Goal: Task Accomplishment & Management: Complete application form

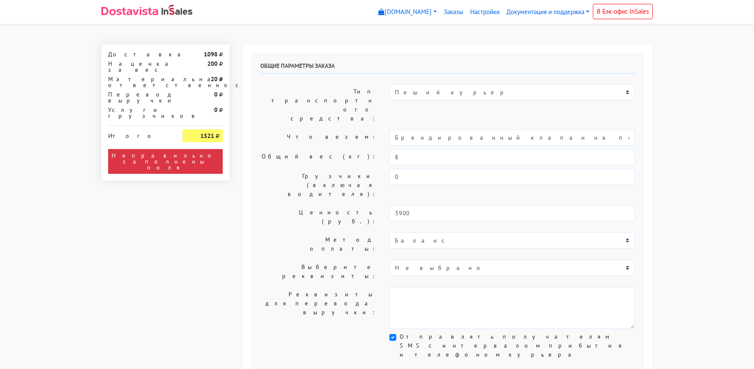
select select "10:00"
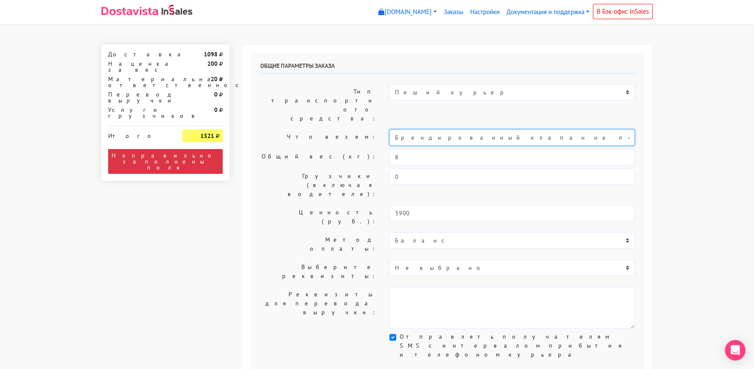
drag, startPoint x: 486, startPoint y: 113, endPoint x: 319, endPoint y: 113, distance: 166.3
click at [319, 130] on div "Что везем: Брендированный клапан на печенье" at bounding box center [447, 138] width 387 height 16
type input "Короб: 30*20*30 см, 1 кг / Печеньки"
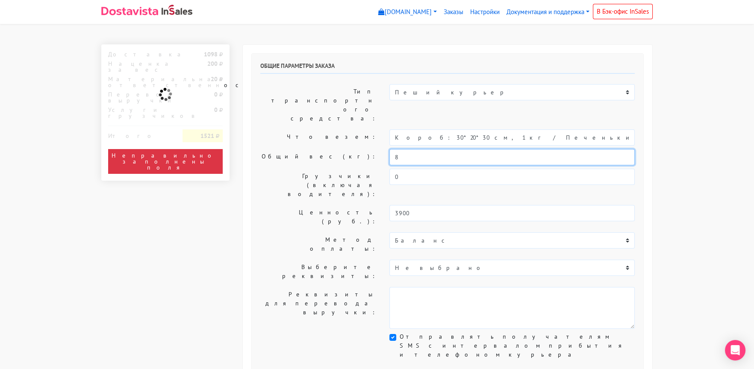
click at [367, 149] on div "Общий вес (кг): 8" at bounding box center [447, 157] width 387 height 16
type input "1"
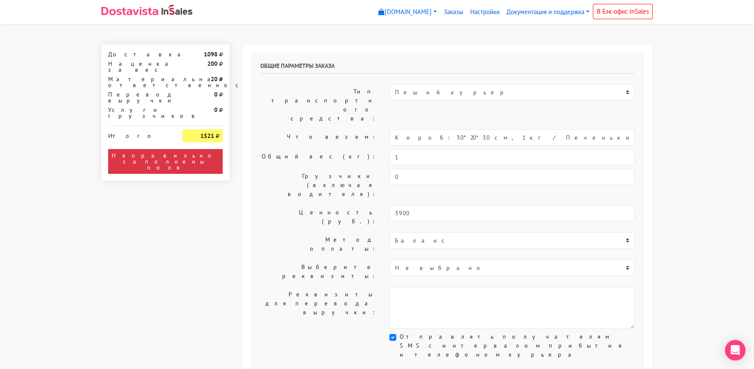
click at [294, 149] on label "Общий вес (кг):" at bounding box center [318, 157] width 129 height 16
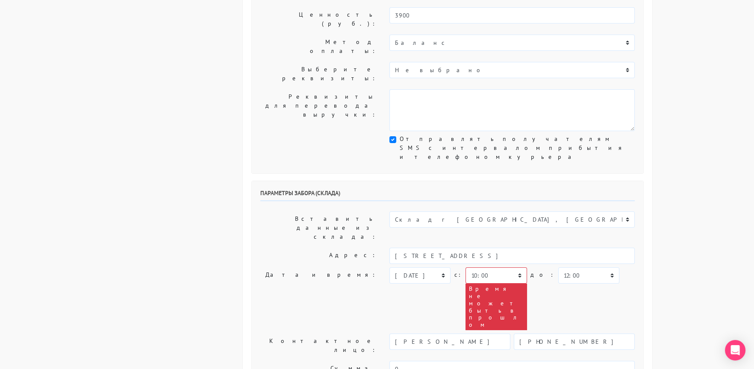
scroll to position [257, 0]
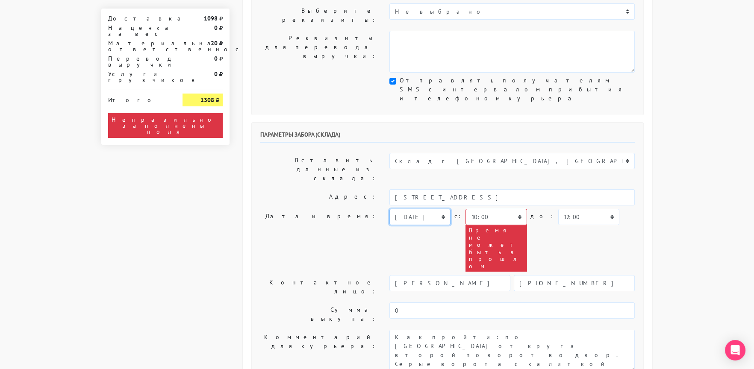
click at [410, 209] on select "[DATE] [DATE] [DATE] [DATE] [DATE] [DATE] [DATE] [DATE] [DATE]" at bounding box center [420, 217] width 61 height 16
select select "[DATE]"
click at [390, 209] on select "[DATE] [DATE] [DATE] [DATE] [DATE] [DATE] [DATE] [DATE] [DATE]" at bounding box center [420, 217] width 61 height 16
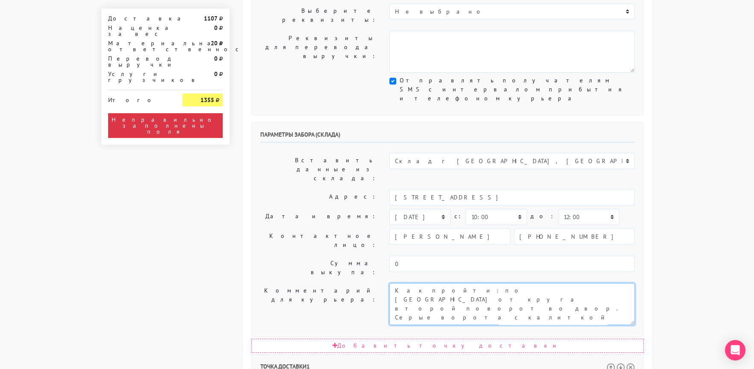
click at [392, 283] on textarea "Как пройти: по [GEOGRAPHIC_DATA] от круга второй поворот во двор. Серые ворота …" at bounding box center [512, 304] width 245 height 42
type textarea "Заказ 30008. Как пройти: по [GEOGRAPHIC_DATA] от круга второй поворот во двор. …"
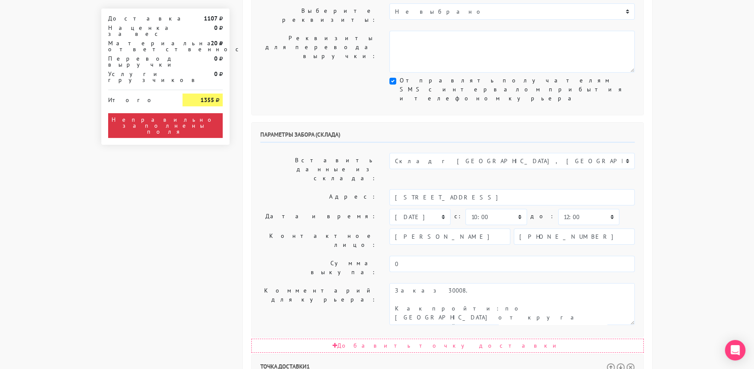
click at [344, 283] on label "Комментарий для курьера:" at bounding box center [318, 304] width 129 height 42
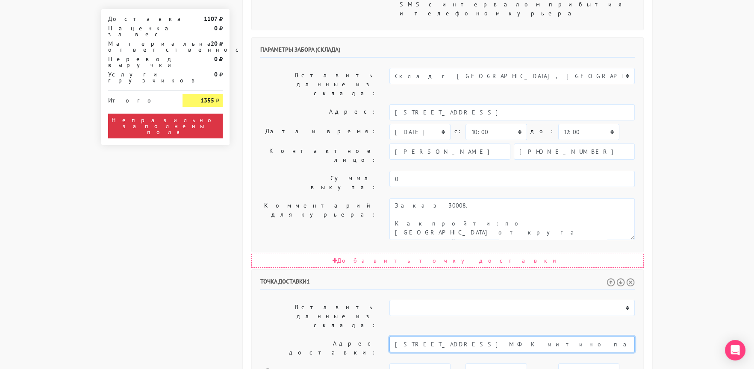
click at [524, 337] on input "[STREET_ADDRESS] МФК митино парк 1 этаж салон красоты ALЯ бьюти бар" at bounding box center [512, 345] width 245 height 16
type input "[PHONE_NUMBER]"
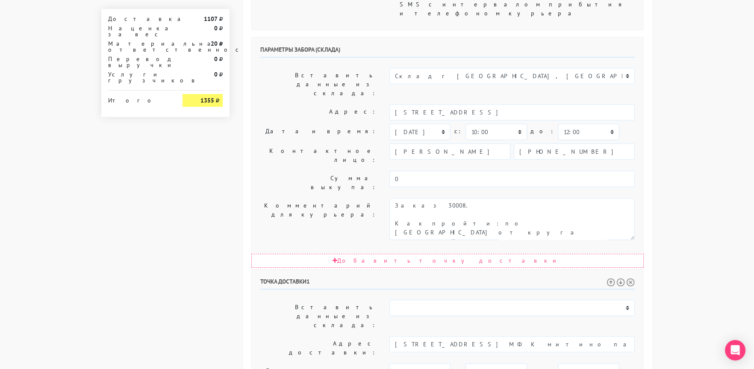
drag, startPoint x: 519, startPoint y: 282, endPoint x: 530, endPoint y: 317, distance: 37.3
paste textarea "[STREET_ADDRESS] МФК митино парк 1 этаж салон красоты ALЯ бьюти бар"
type textarea "Прошу позвонить получателю перед выездом. До 18.00. [STREET_ADDRESS] МФК митино…"
click at [558, 364] on select "00:00 00:30 01:00 01:30 02:00 02:30 03:00 03:30 04:00 04:30 05:00 05:30 06:00 0…" at bounding box center [588, 372] width 61 height 16
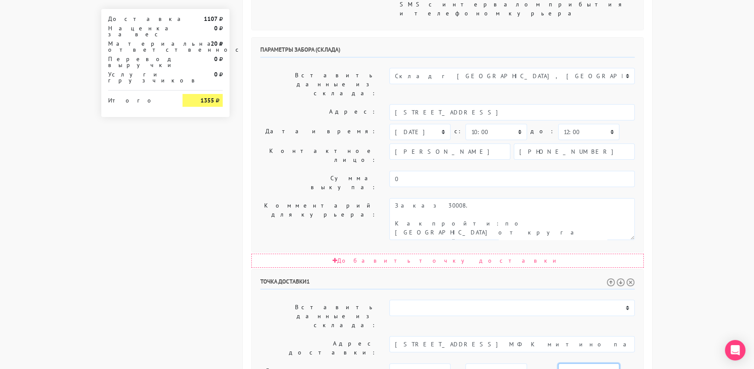
select select "17:30"
click at [558, 364] on select "00:00 00:30 01:00 01:30 02:00 02:30 03:00 03:30 04:00 04:30 05:00 05:30 06:00 0…" at bounding box center [588, 372] width 61 height 16
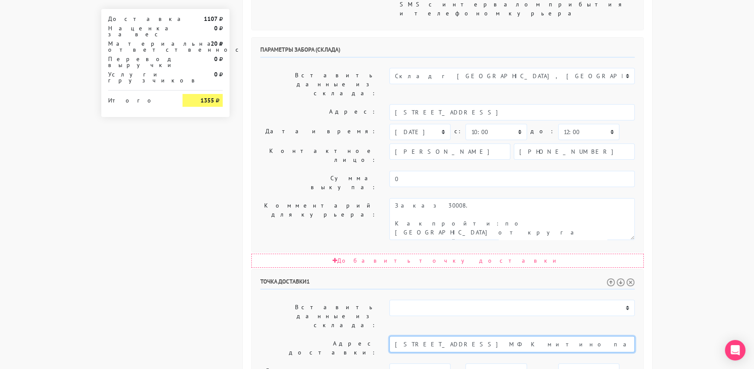
drag, startPoint x: 509, startPoint y: 212, endPoint x: 648, endPoint y: 212, distance: 139.0
click at [648, 212] on div "Общие параметры заказа Тип транспортного средства: Пеший курьер Легковой автомо…" at bounding box center [448, 159] width 410 height 912
click at [416, 337] on input "[STREET_ADDRESS] МФК митино парк" at bounding box center [512, 345] width 245 height 16
drag, startPoint x: 489, startPoint y: 212, endPoint x: 539, endPoint y: 216, distance: 50.1
click at [539, 337] on input "[STREET_ADDRESS] МФК митино парк" at bounding box center [512, 345] width 245 height 16
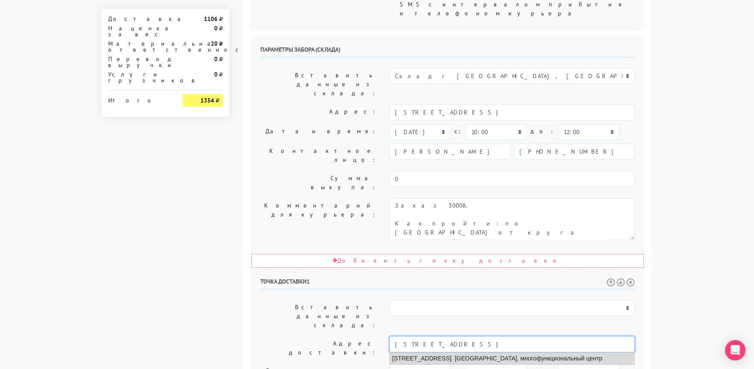
click at [514, 353] on li "[STREET_ADDRESS]. [GEOGRAPHIC_DATA], многофункциональный центр" at bounding box center [512, 359] width 245 height 12
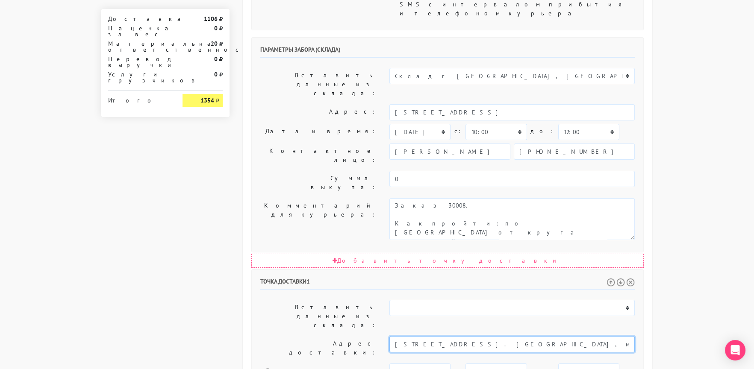
type input "[STREET_ADDRESS]. [GEOGRAPHIC_DATA], многофункциональный центр"
click at [283, 364] on label "Дата и время:" at bounding box center [318, 372] width 129 height 16
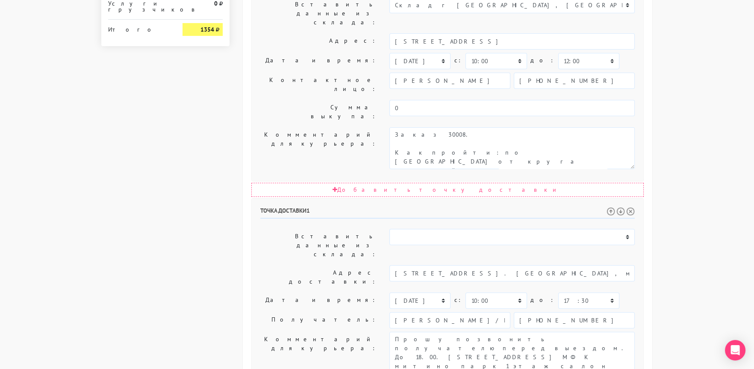
scroll to position [418, 0]
